Goal: Task Accomplishment & Management: Use online tool/utility

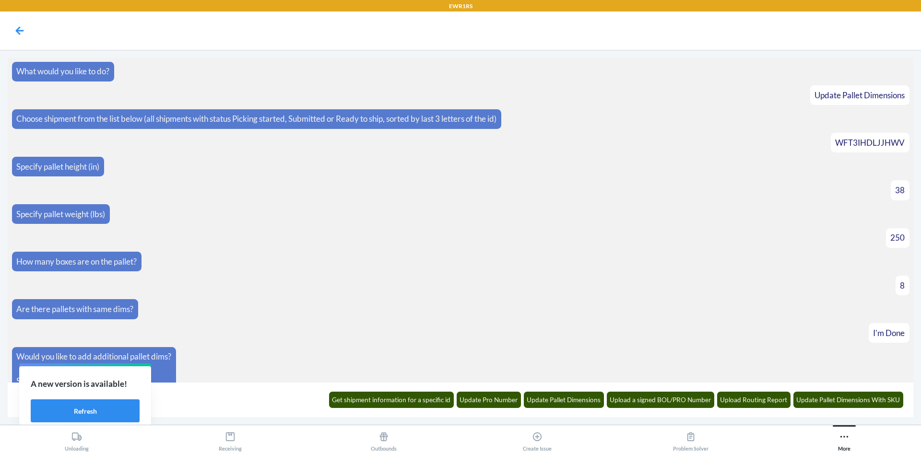
scroll to position [144, 0]
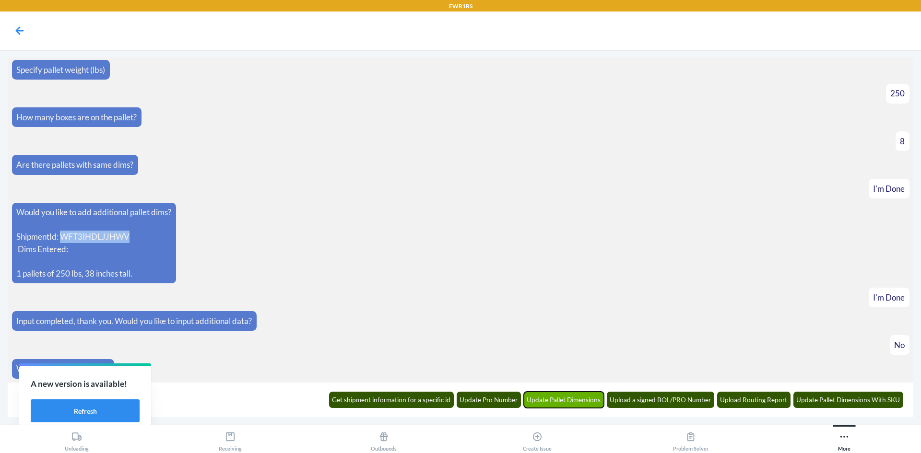
click at [577, 400] on button "Update Pallet Dimensions" at bounding box center [564, 400] width 81 height 16
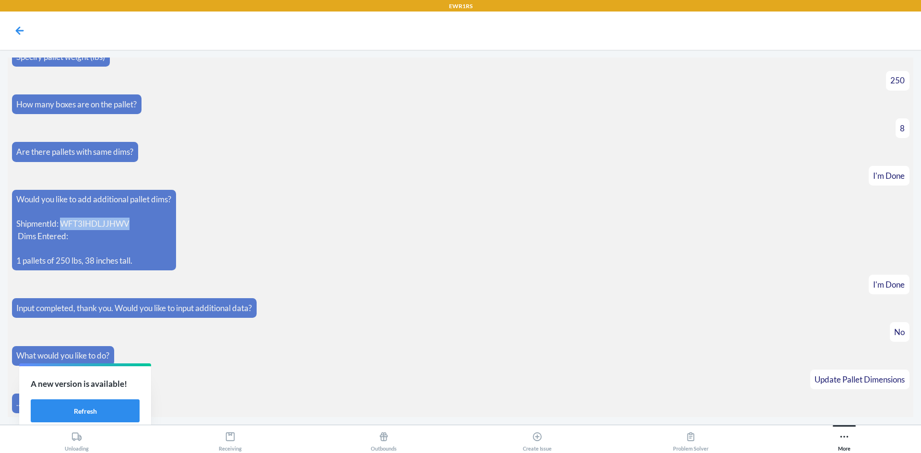
scroll to position [191, 0]
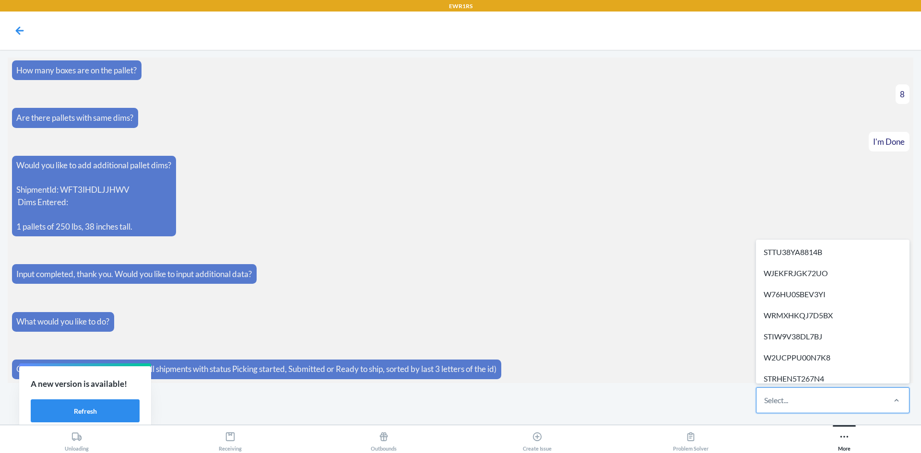
click at [822, 400] on div "Select..." at bounding box center [821, 400] width 128 height 25
click at [765, 400] on input "option STTU38YA8814B focused, 1 of 27. 27 results available. Use Up and Down to…" at bounding box center [764, 401] width 1 height 12
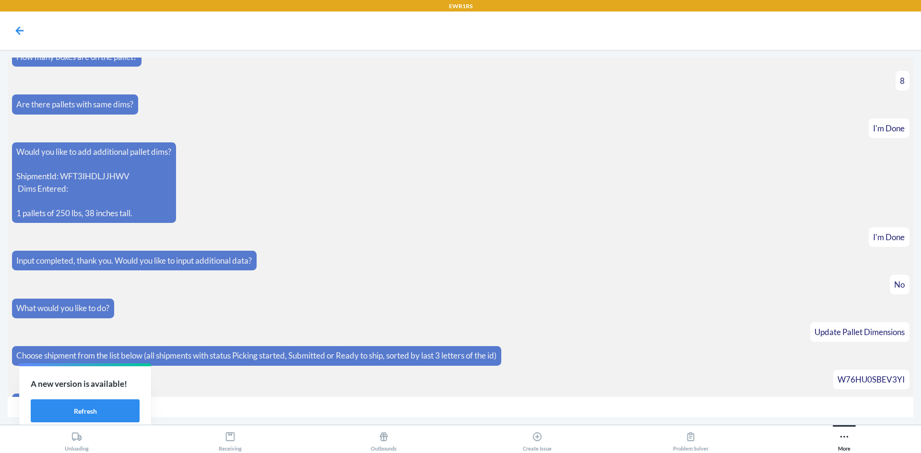
scroll to position [225, 0]
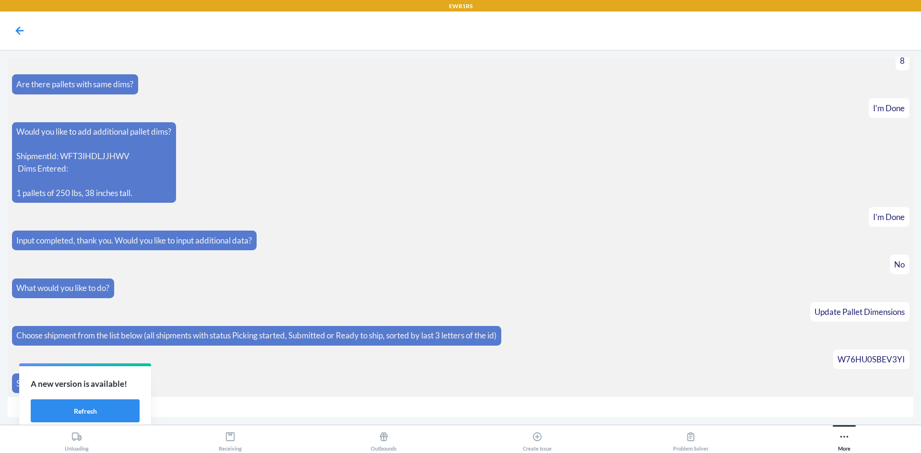
click at [274, 410] on input "number" at bounding box center [461, 407] width 906 height 21
type input "63"
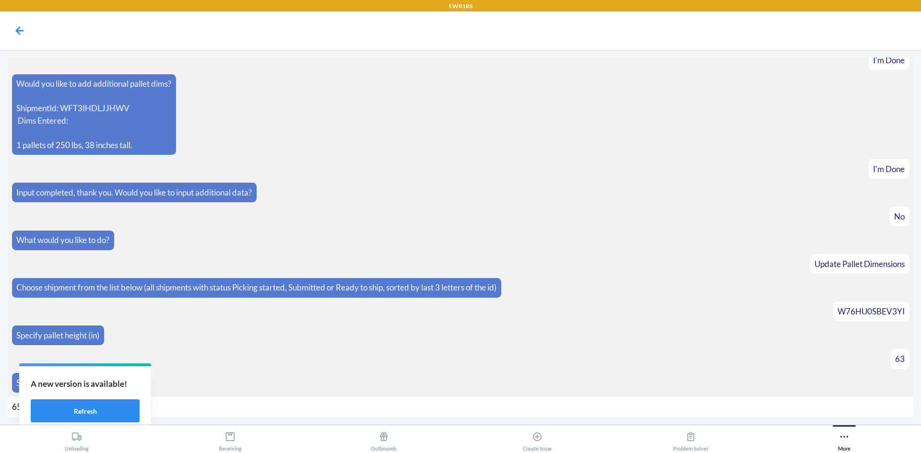
type input "650"
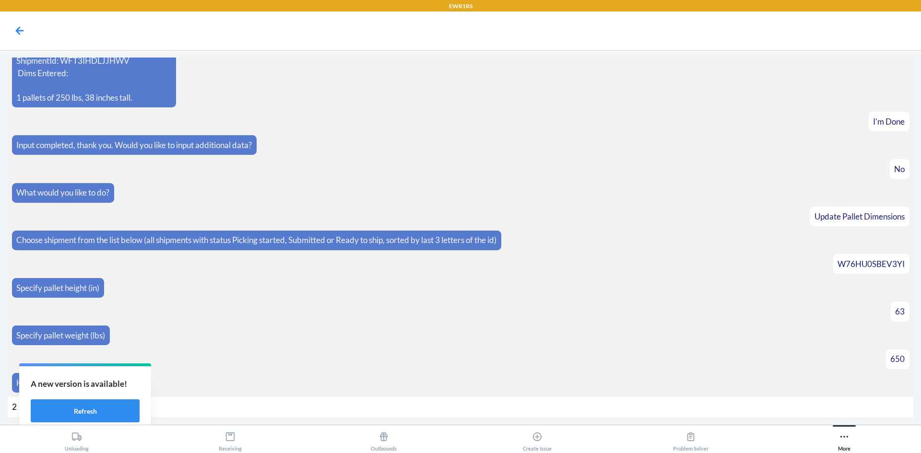
type input "27"
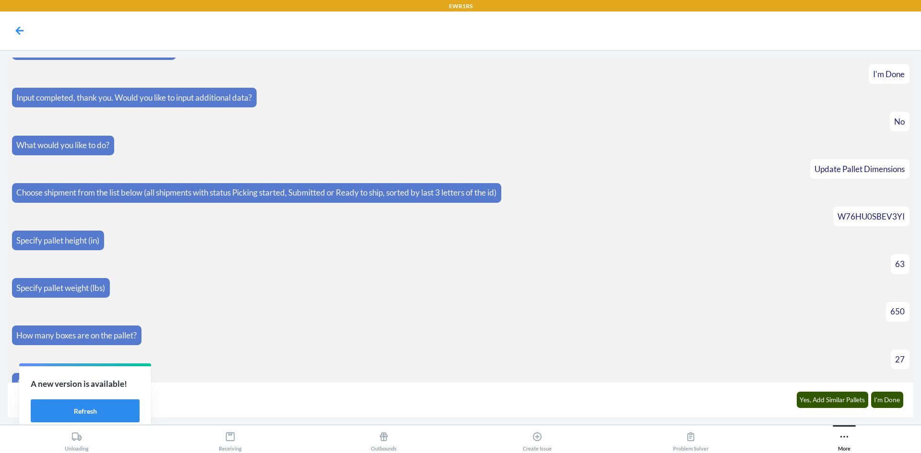
scroll to position [382, 0]
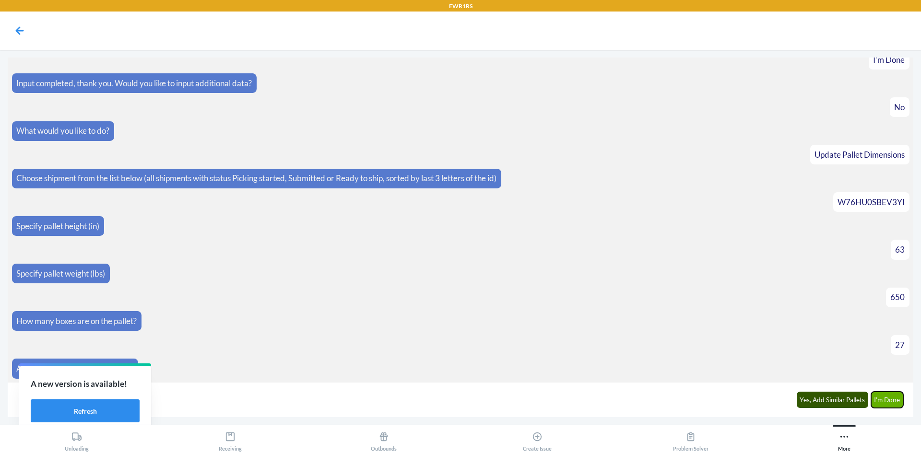
click at [876, 396] on button "I'm Done" at bounding box center [887, 400] width 33 height 16
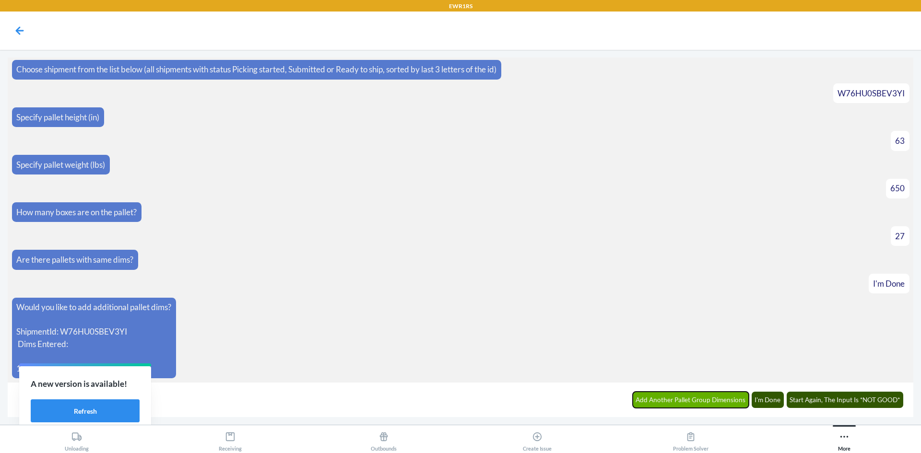
click at [724, 402] on button "Add Another Pallet Group Dimensions" at bounding box center [691, 400] width 117 height 16
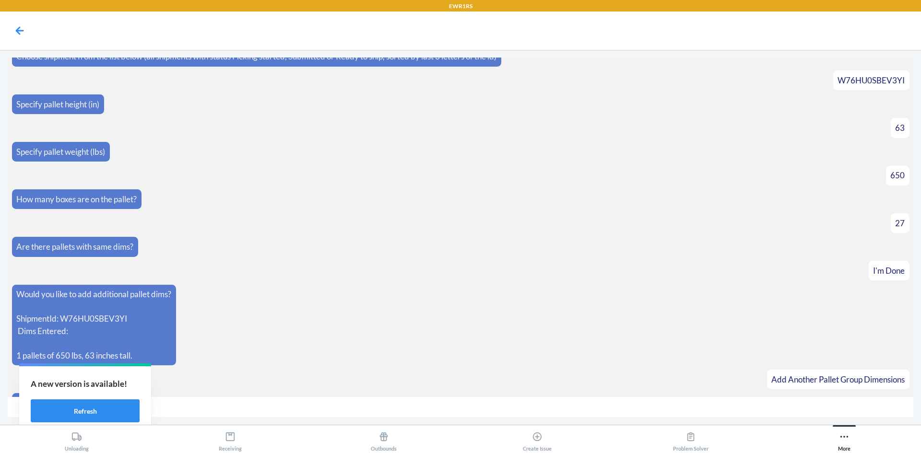
scroll to position [524, 0]
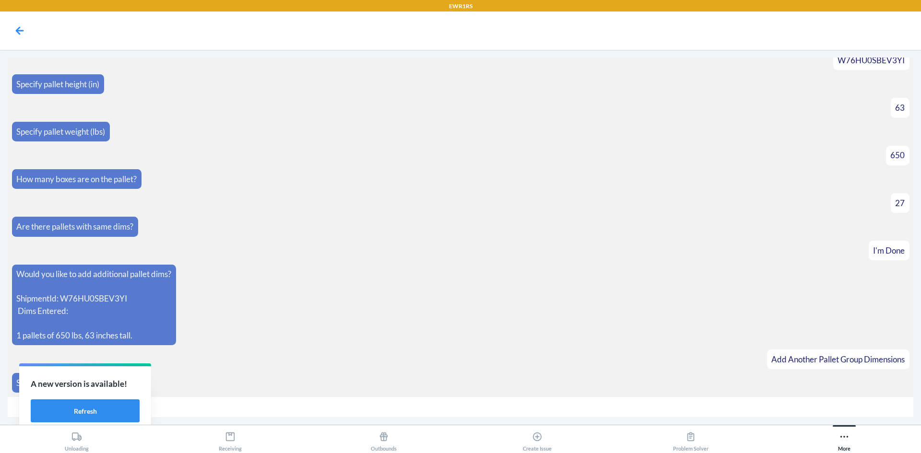
click at [184, 411] on input "number" at bounding box center [461, 407] width 906 height 21
type input "56"
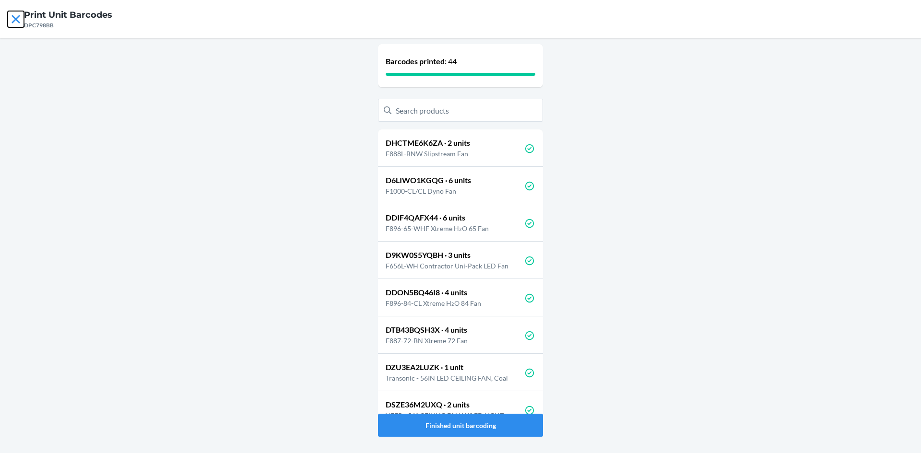
click at [15, 21] on icon at bounding box center [16, 19] width 16 height 16
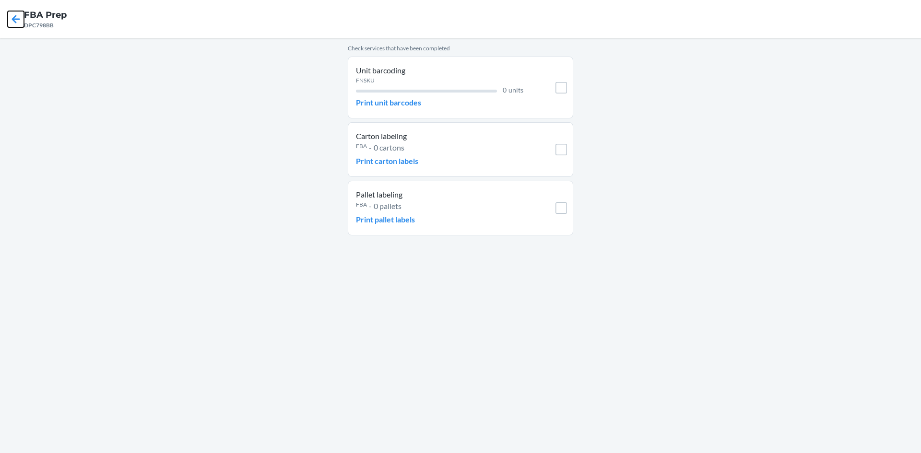
click at [15, 21] on icon at bounding box center [16, 19] width 16 height 16
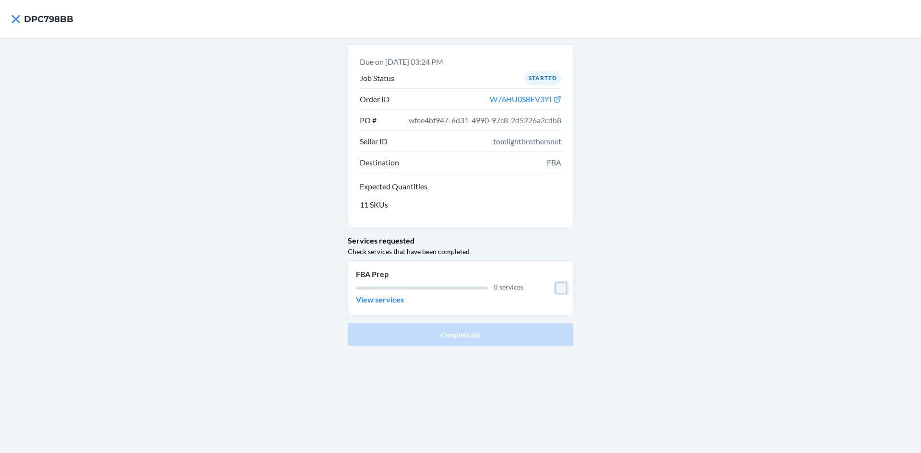
click at [560, 286] on input "checkbox" at bounding box center [562, 289] width 12 height 12
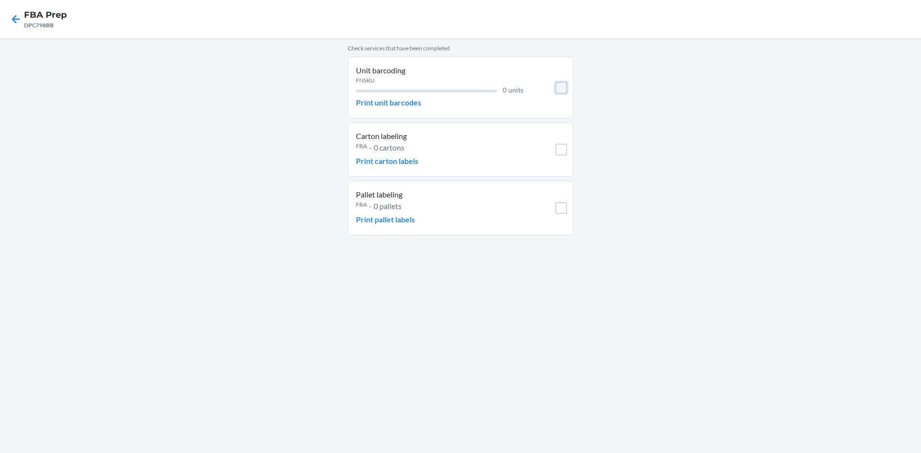
click at [561, 91] on input "checkbox" at bounding box center [562, 88] width 12 height 12
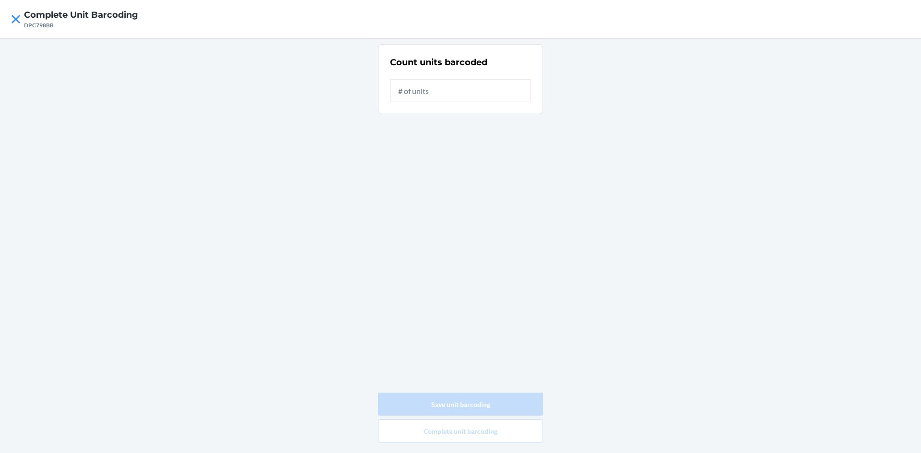
click at [518, 94] on input "text" at bounding box center [460, 90] width 141 height 23
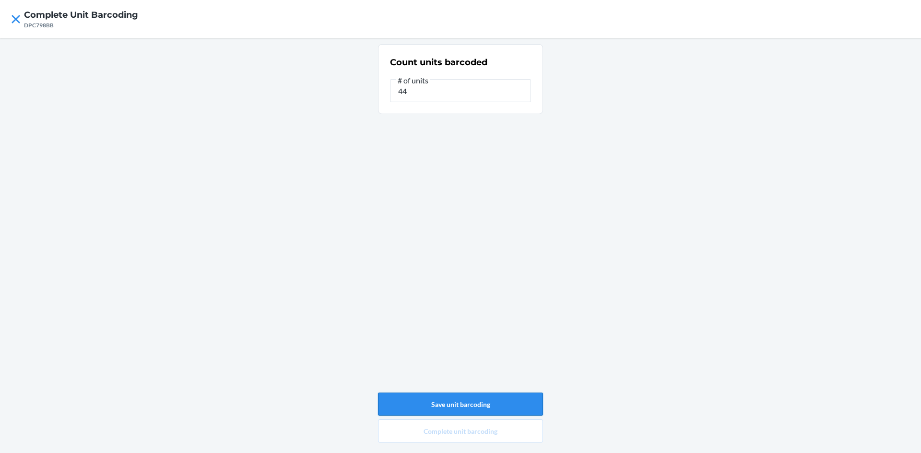
click at [455, 403] on button "Save unit barcoding" at bounding box center [460, 404] width 165 height 23
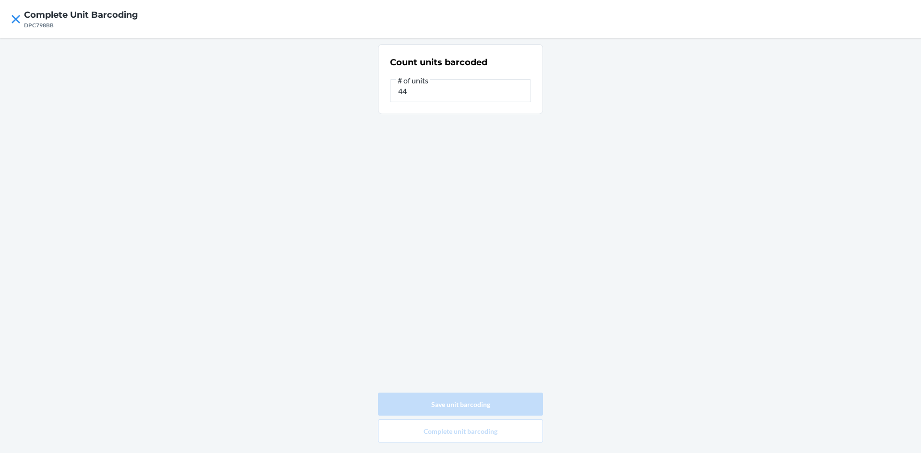
type input "0"
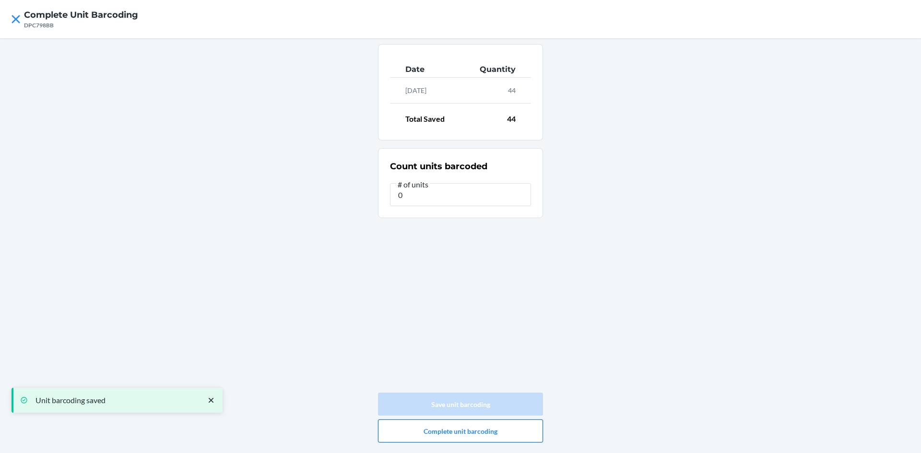
click at [462, 436] on button "Complete unit barcoding" at bounding box center [460, 431] width 165 height 23
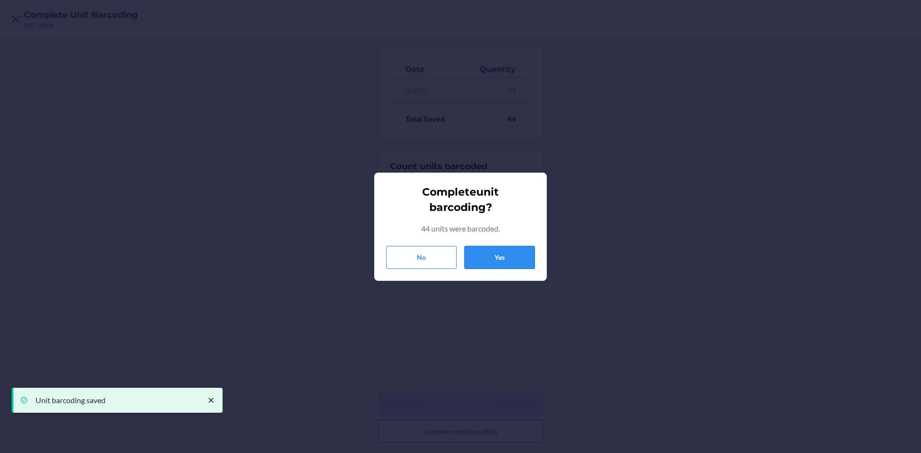
click at [491, 253] on button "Yes" at bounding box center [499, 257] width 71 height 23
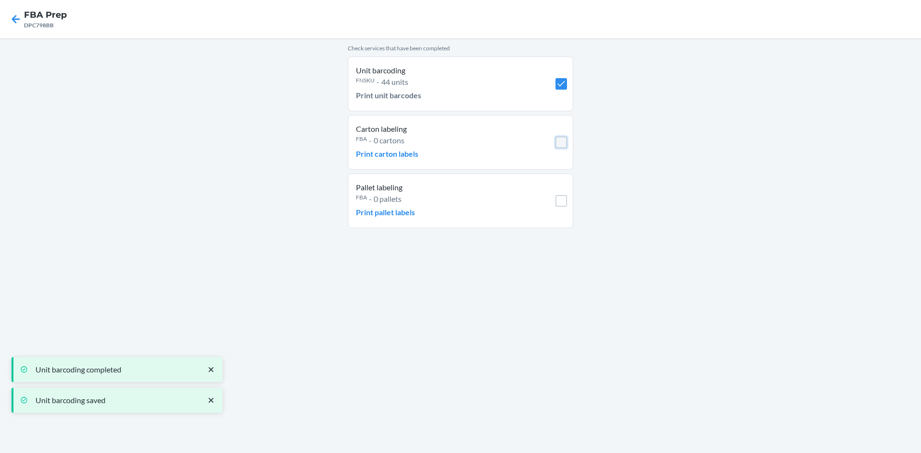
click at [563, 146] on input "checkbox" at bounding box center [562, 143] width 12 height 12
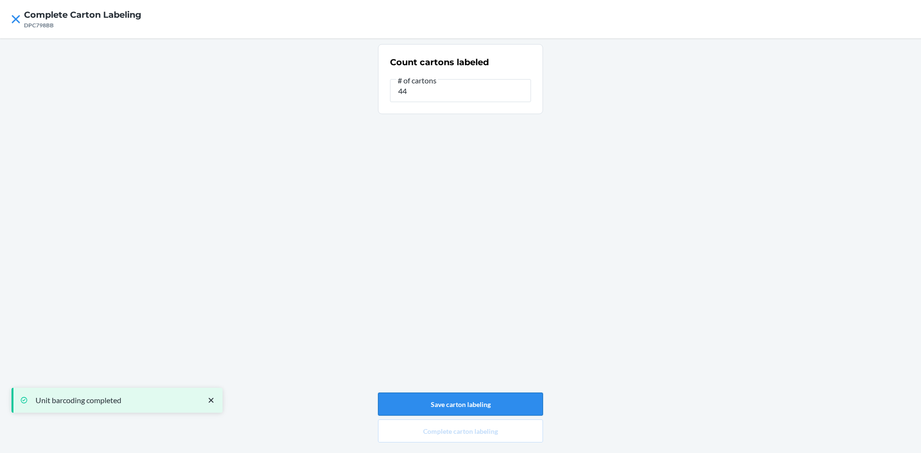
click at [414, 402] on button "Save carton labeling" at bounding box center [460, 404] width 165 height 23
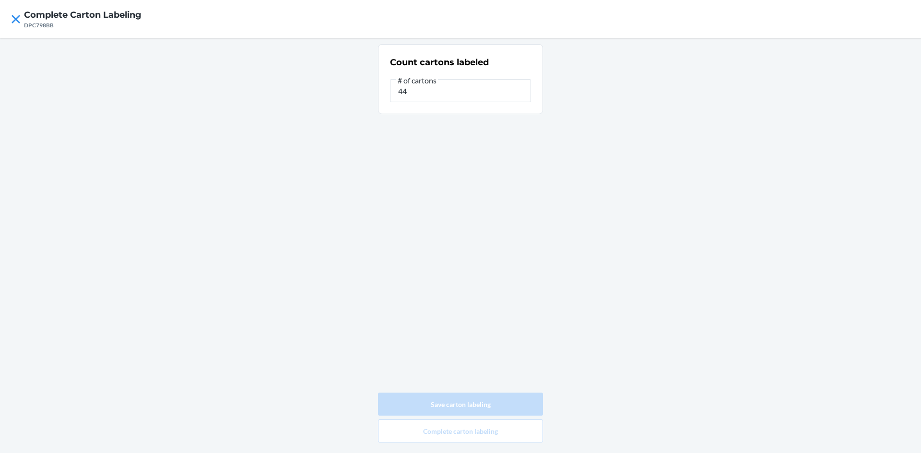
type input "0"
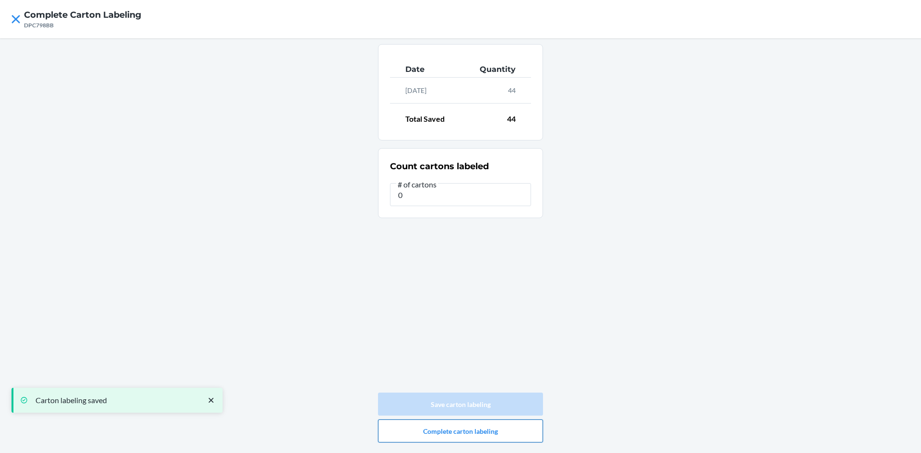
click at [468, 434] on button "Complete carton labeling" at bounding box center [460, 431] width 165 height 23
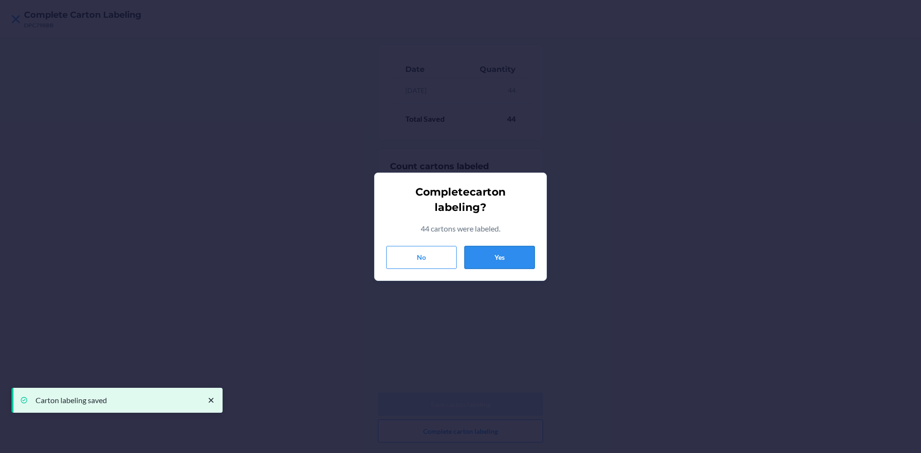
click at [497, 255] on button "Yes" at bounding box center [499, 257] width 71 height 23
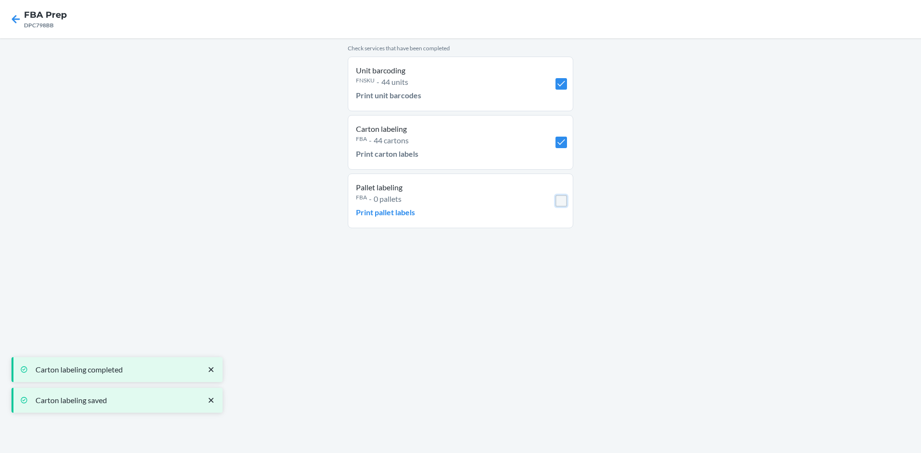
click at [557, 203] on input "checkbox" at bounding box center [562, 201] width 12 height 12
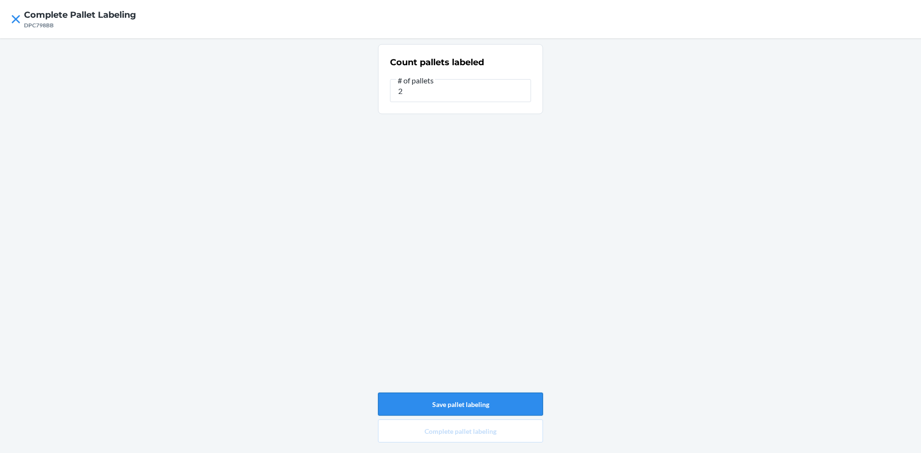
click at [493, 407] on button "Save pallet labeling" at bounding box center [460, 404] width 165 height 23
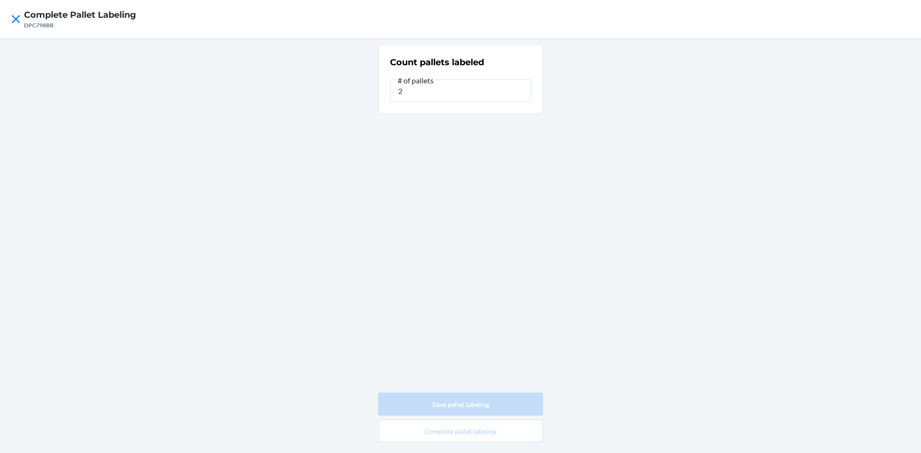
type input "0"
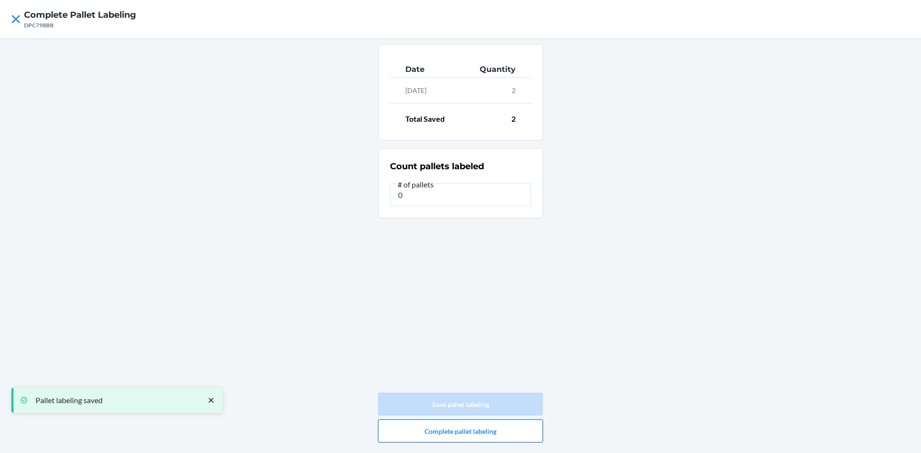
click at [484, 431] on button "Complete pallet labeling" at bounding box center [460, 431] width 165 height 23
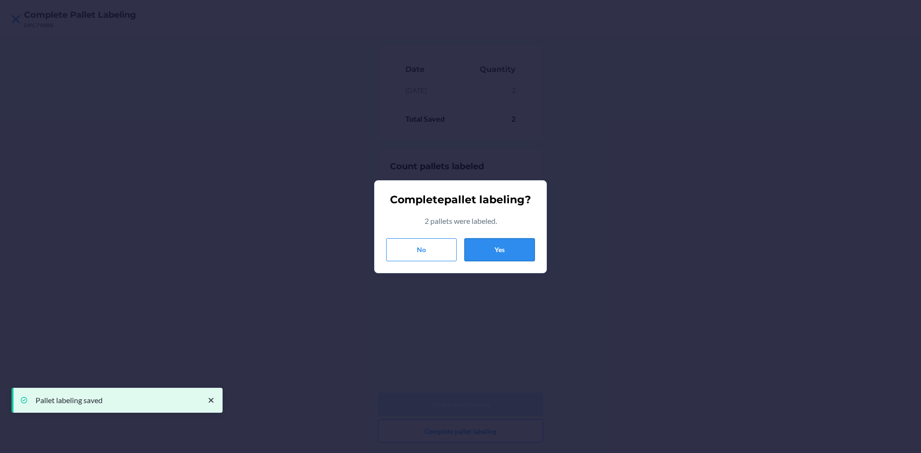
click at [504, 257] on button "Yes" at bounding box center [499, 249] width 71 height 23
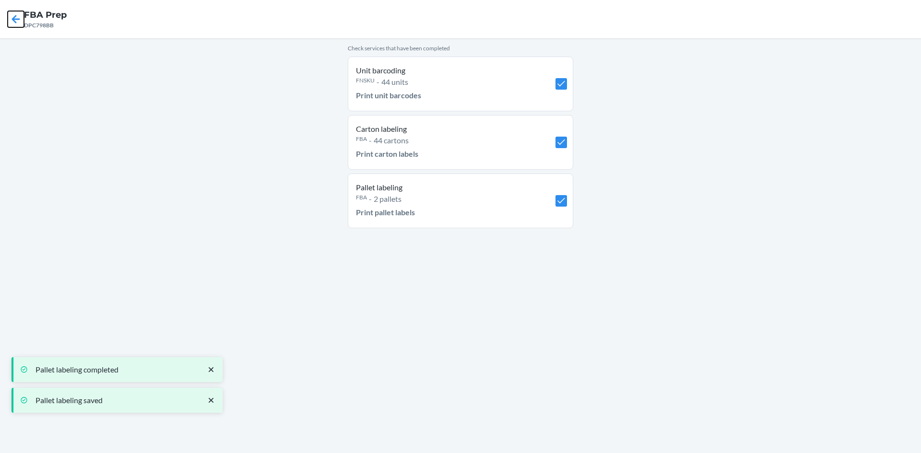
click at [18, 19] on icon at bounding box center [16, 19] width 8 height 8
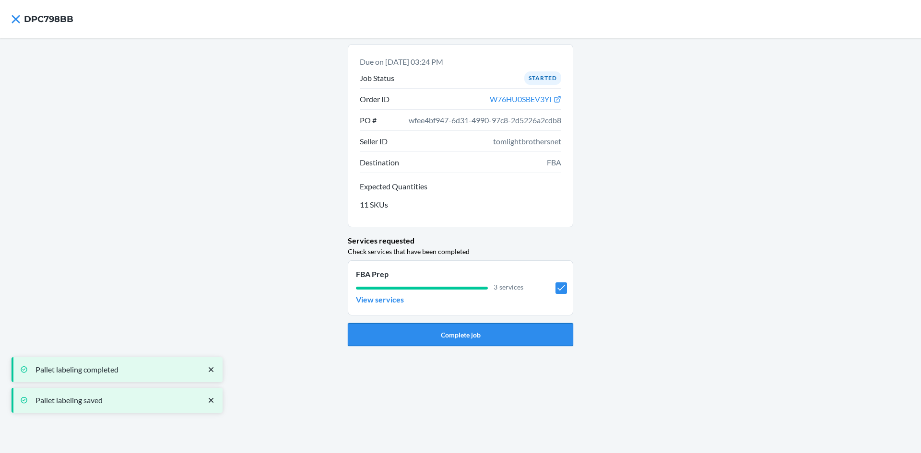
click at [512, 340] on button "Complete job" at bounding box center [460, 334] width 225 height 23
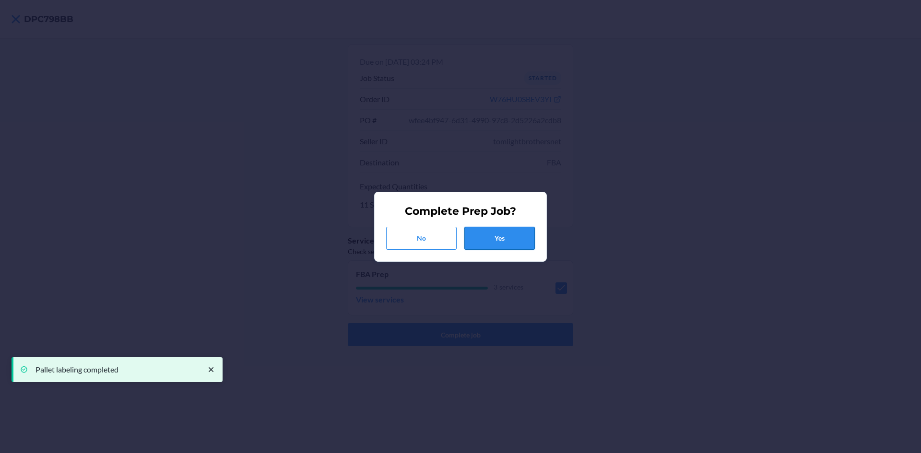
click at [498, 239] on button "Yes" at bounding box center [499, 238] width 71 height 23
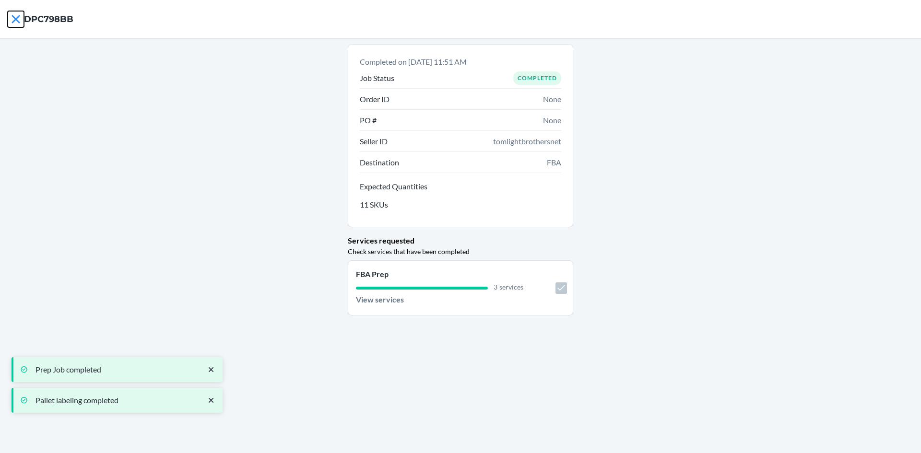
click at [14, 24] on icon at bounding box center [16, 19] width 16 height 16
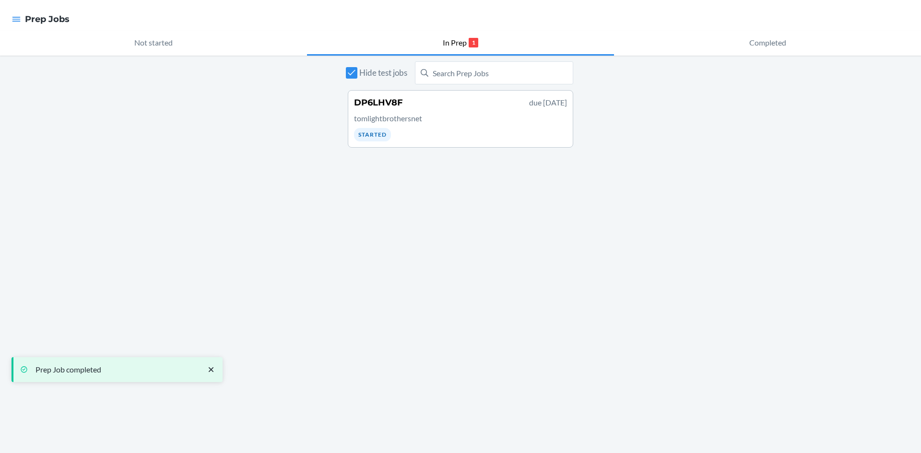
click at [445, 120] on p "tomlightbrothersnet" at bounding box center [460, 119] width 213 height 12
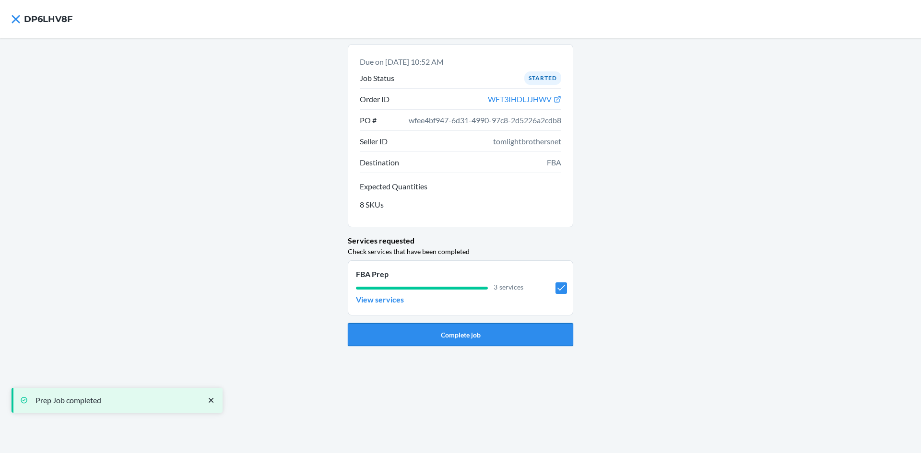
click at [503, 335] on button "Complete job" at bounding box center [460, 334] width 225 height 23
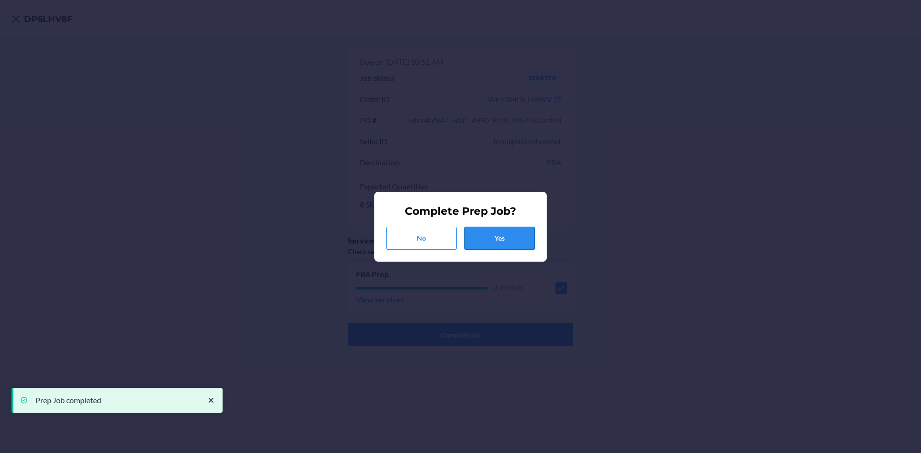
click at [505, 240] on button "Yes" at bounding box center [499, 238] width 71 height 23
